Goal: Navigation & Orientation: Find specific page/section

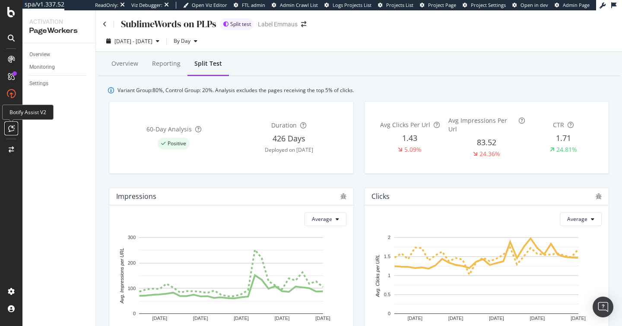
click at [14, 130] on icon at bounding box center [11, 128] width 6 height 7
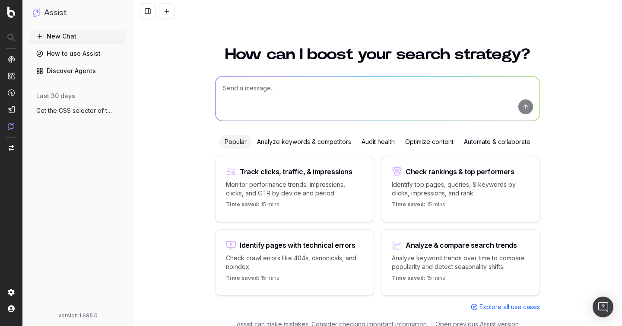
scroll to position [10, 0]
